Goal: Task Accomplishment & Management: Complete application form

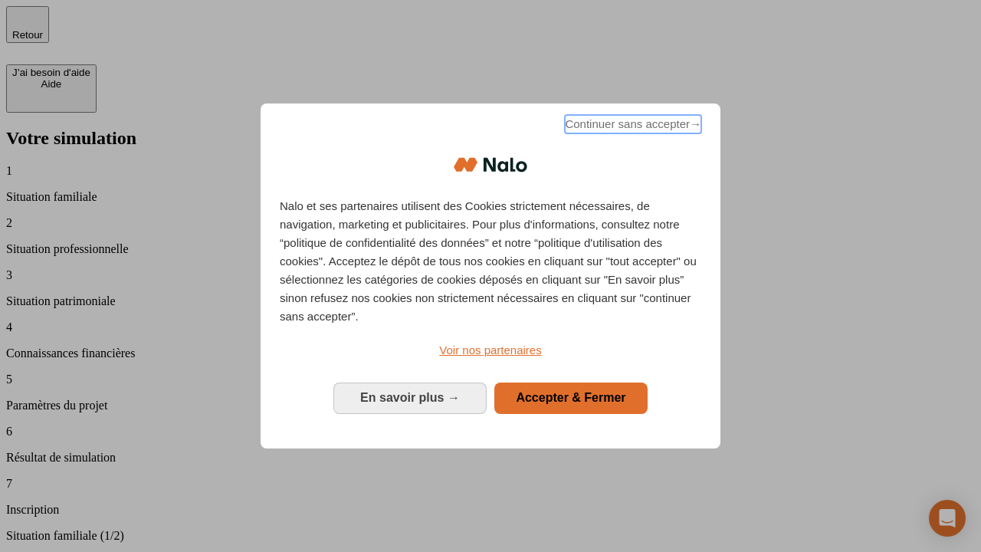
click at [631, 126] on span "Continuer sans accepter →" at bounding box center [633, 124] width 136 height 18
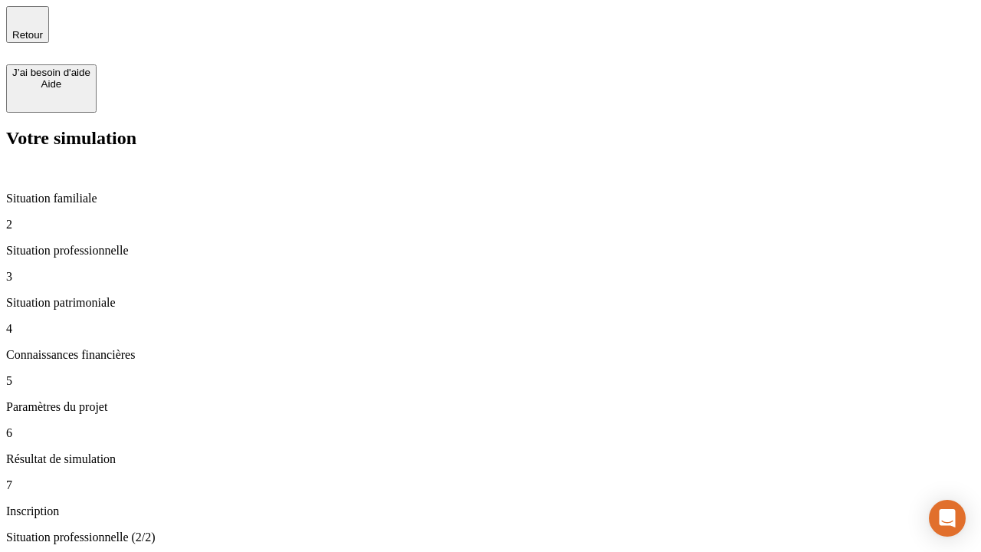
type input "30 000"
type input "1 000"
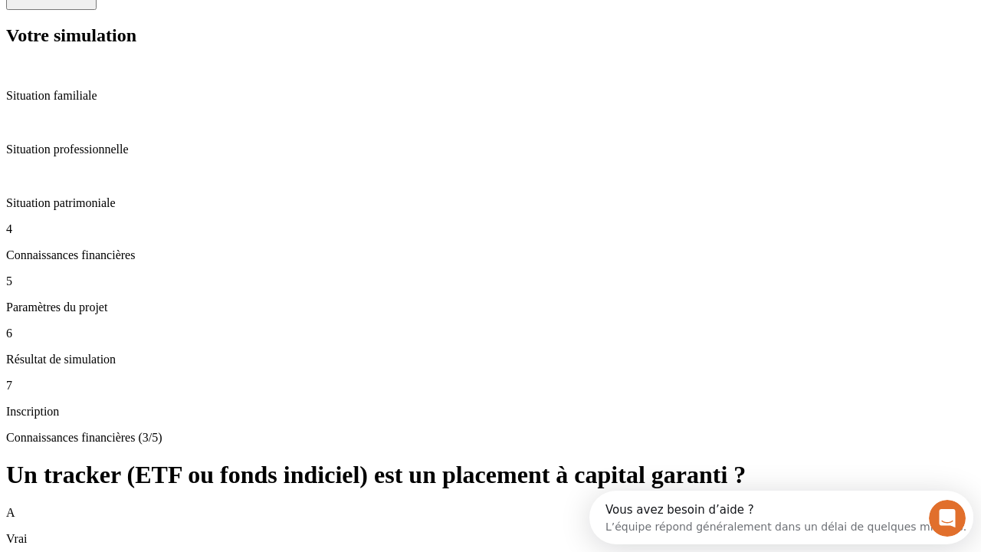
scroll to position [14, 0]
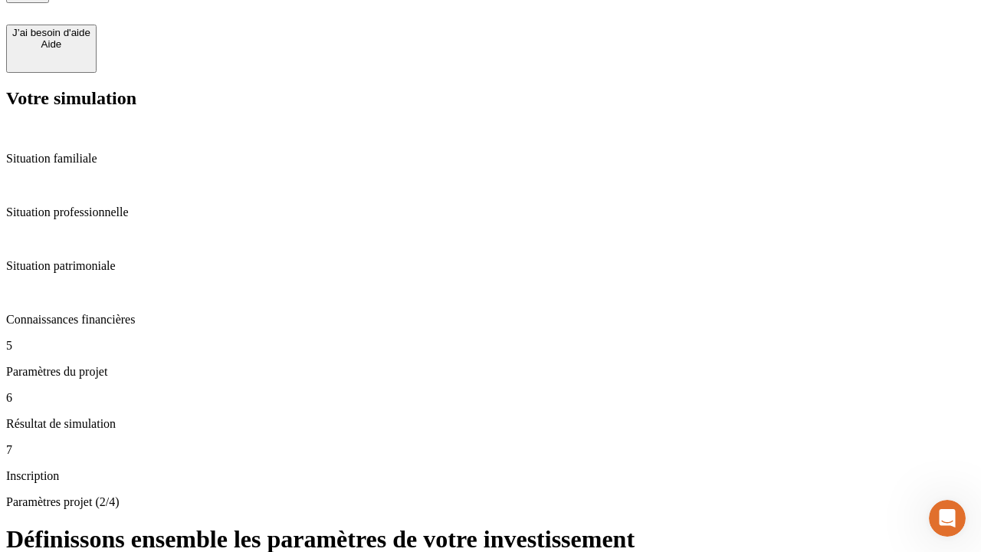
type input "65"
type input "5 000"
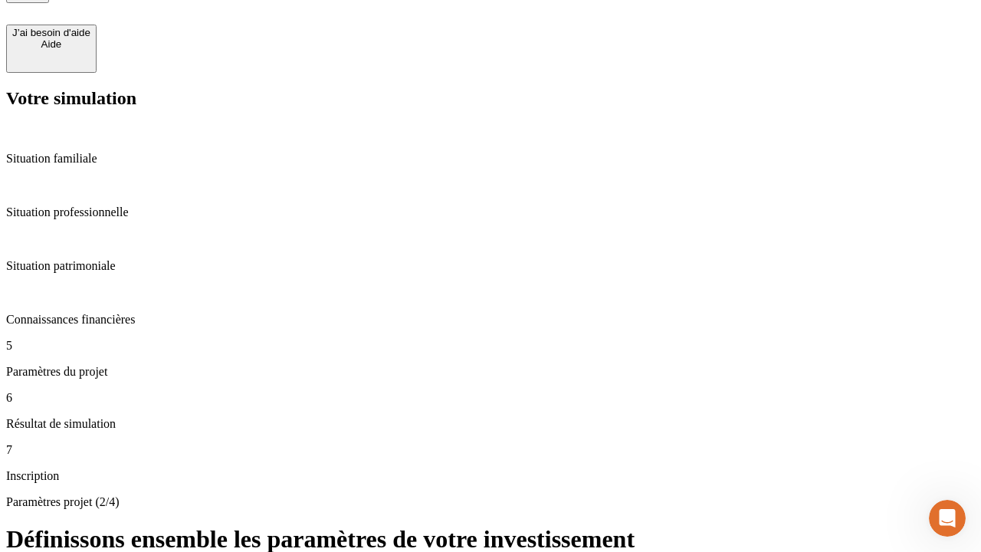
type input "640"
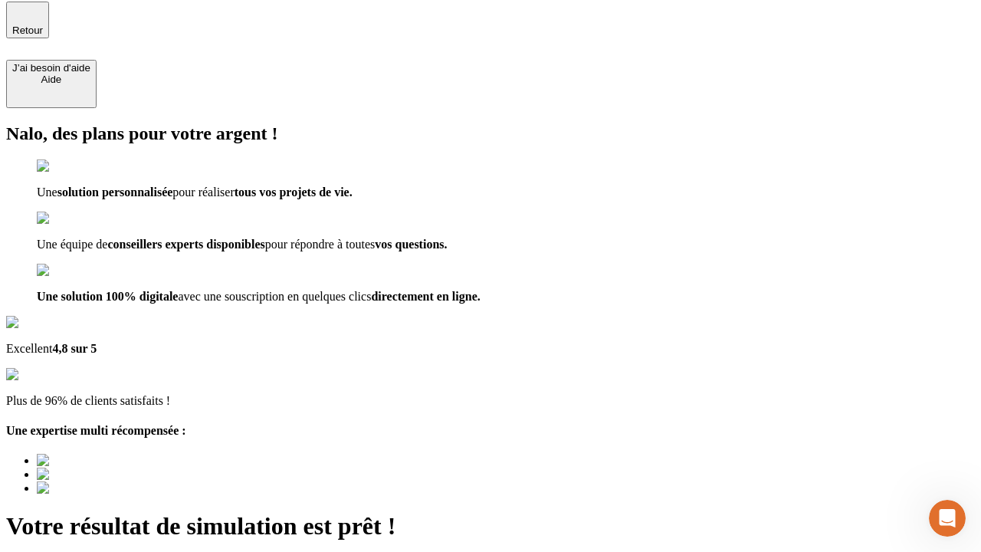
type input "[EMAIL_ADDRESS][DOMAIN_NAME]"
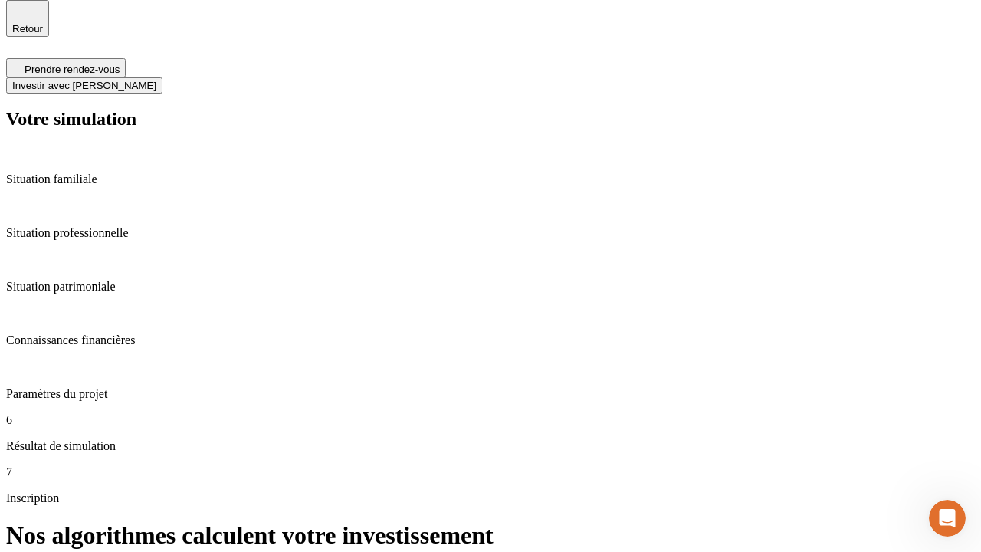
click at [156, 80] on span "Investir avec [PERSON_NAME]" at bounding box center [84, 85] width 144 height 11
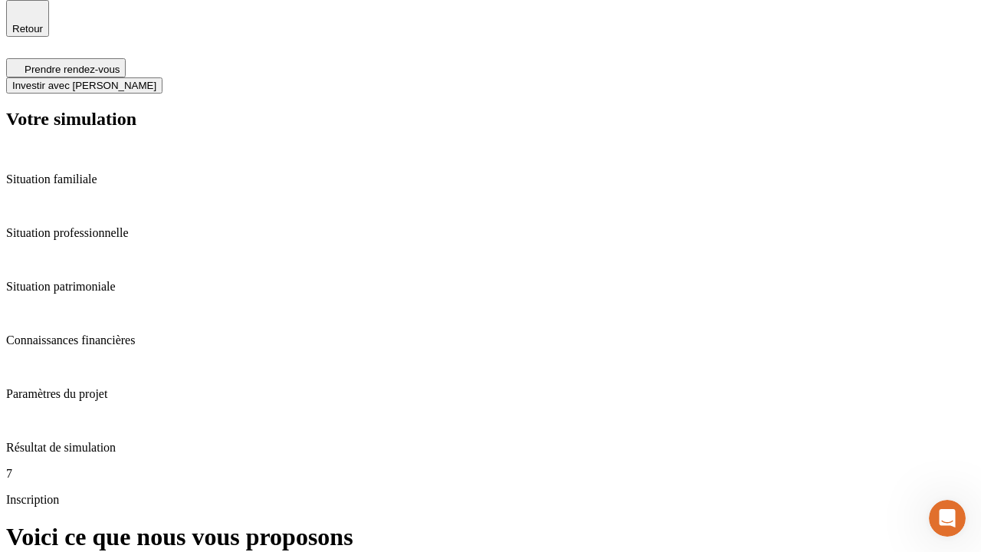
scroll to position [5, 0]
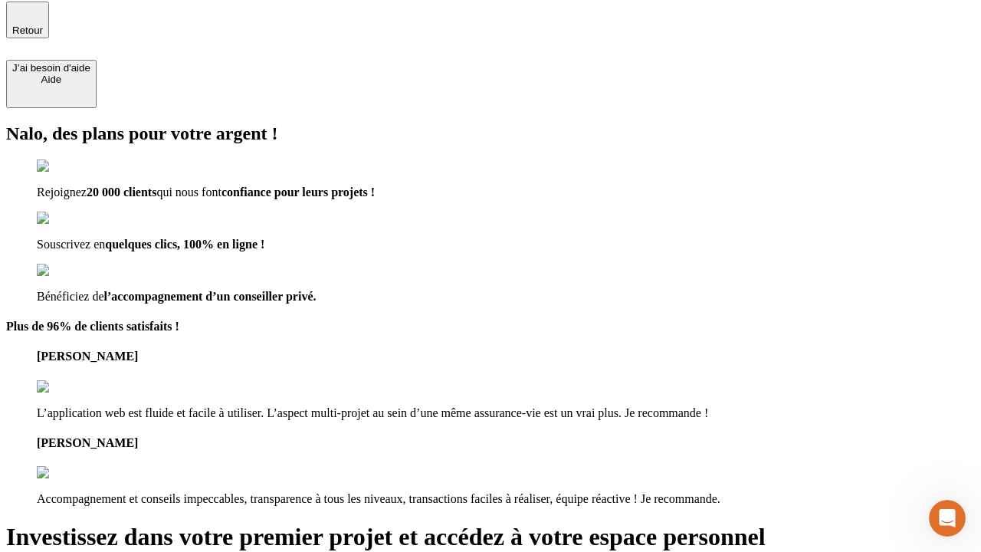
type input "[PERSON_NAME][EMAIL_ADDRESS][DOMAIN_NAME]"
